Goal: Task Accomplishment & Management: Use online tool/utility

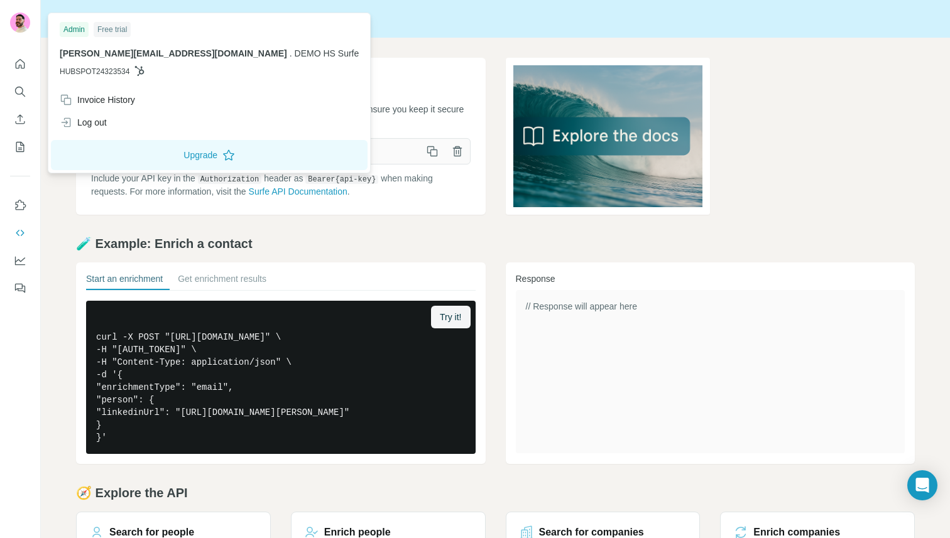
click at [115, 73] on span "HUBSPOT24323534" at bounding box center [95, 71] width 70 height 11
copy span "HUBSPOT24323534"
click at [295, 57] on span "DEMO HS Surfe" at bounding box center [327, 53] width 65 height 10
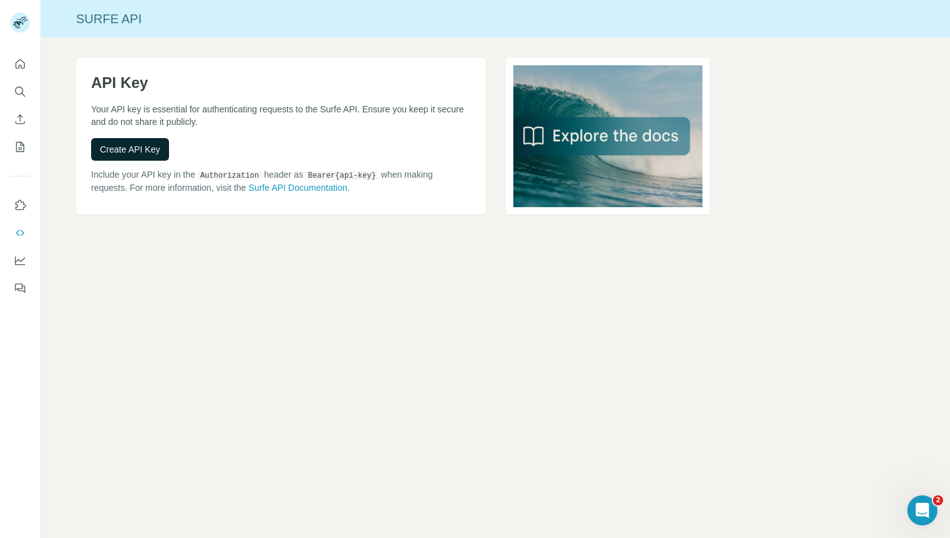
click at [117, 144] on span "Create API Key" at bounding box center [130, 149] width 60 height 13
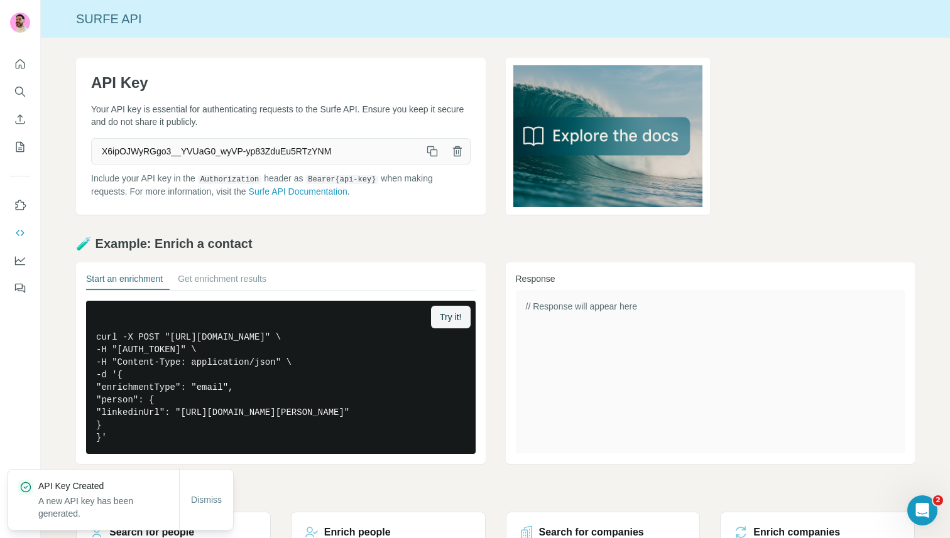
click at [430, 155] on icon "button" at bounding box center [433, 153] width 7 height 7
